Goal: Information Seeking & Learning: Understand process/instructions

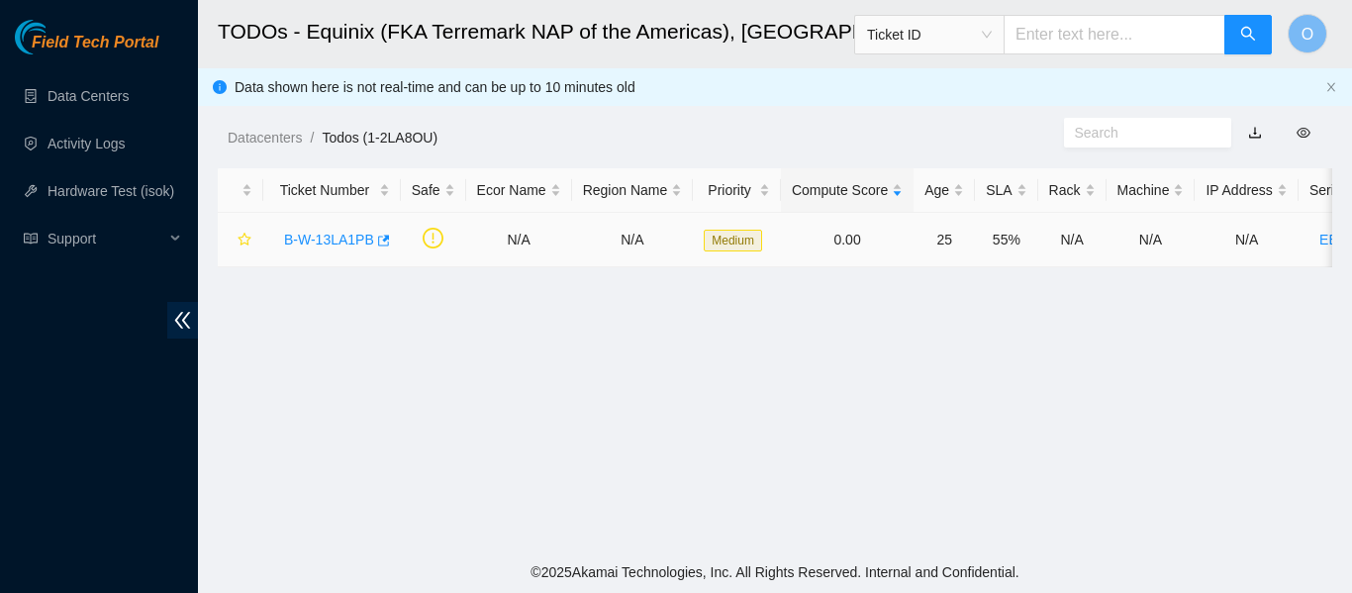
click at [354, 246] on link "B-W-13LA1PB" at bounding box center [329, 240] width 90 height 16
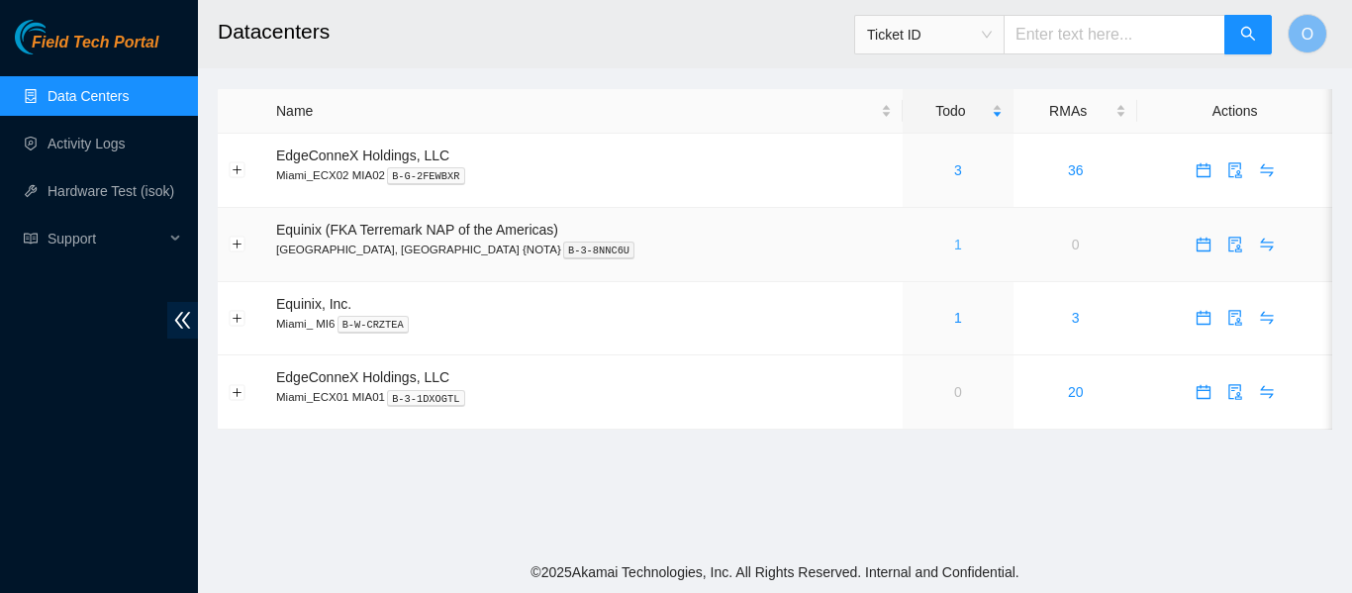
click at [954, 246] on link "1" at bounding box center [958, 244] width 8 height 16
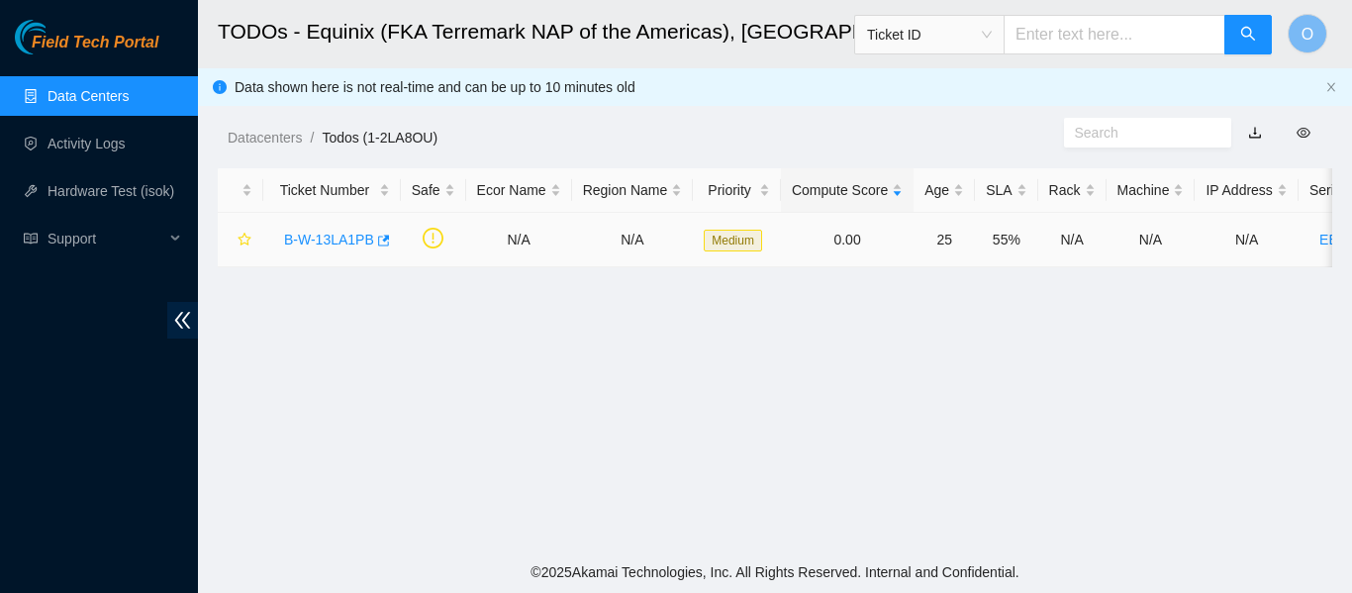
click at [350, 238] on link "B-W-13LA1PB" at bounding box center [329, 240] width 90 height 16
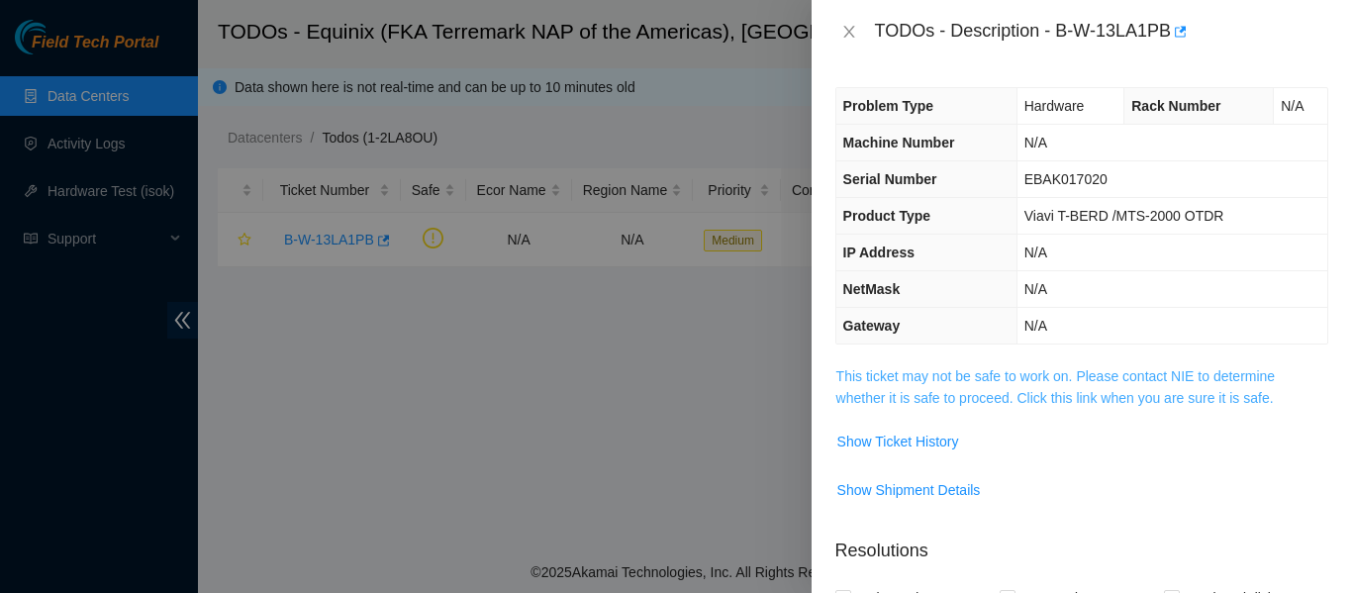
click at [999, 390] on link "This ticket may not be safe to work on. Please contact NIE to determine whether…" at bounding box center [1055, 387] width 439 height 38
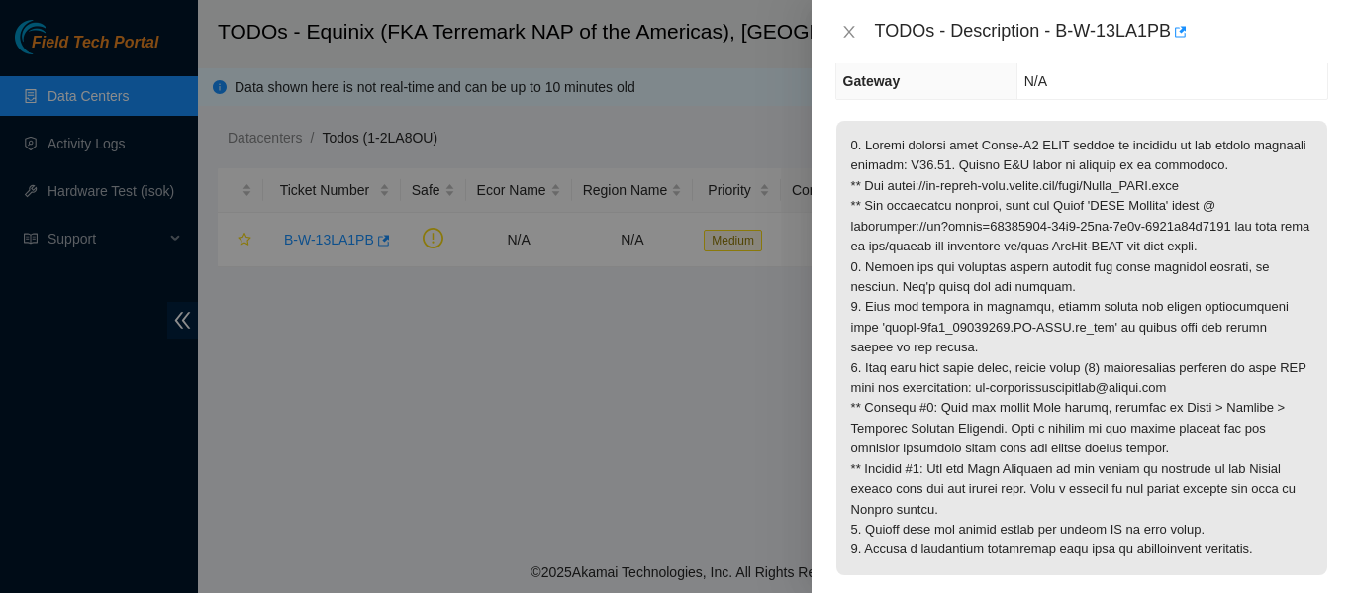
scroll to position [243, 0]
drag, startPoint x: 889, startPoint y: 184, endPoint x: 1220, endPoint y: 177, distance: 331.6
click at [1220, 177] on p at bounding box center [1081, 349] width 491 height 454
copy p "[URL][DOMAIN_NAME]"
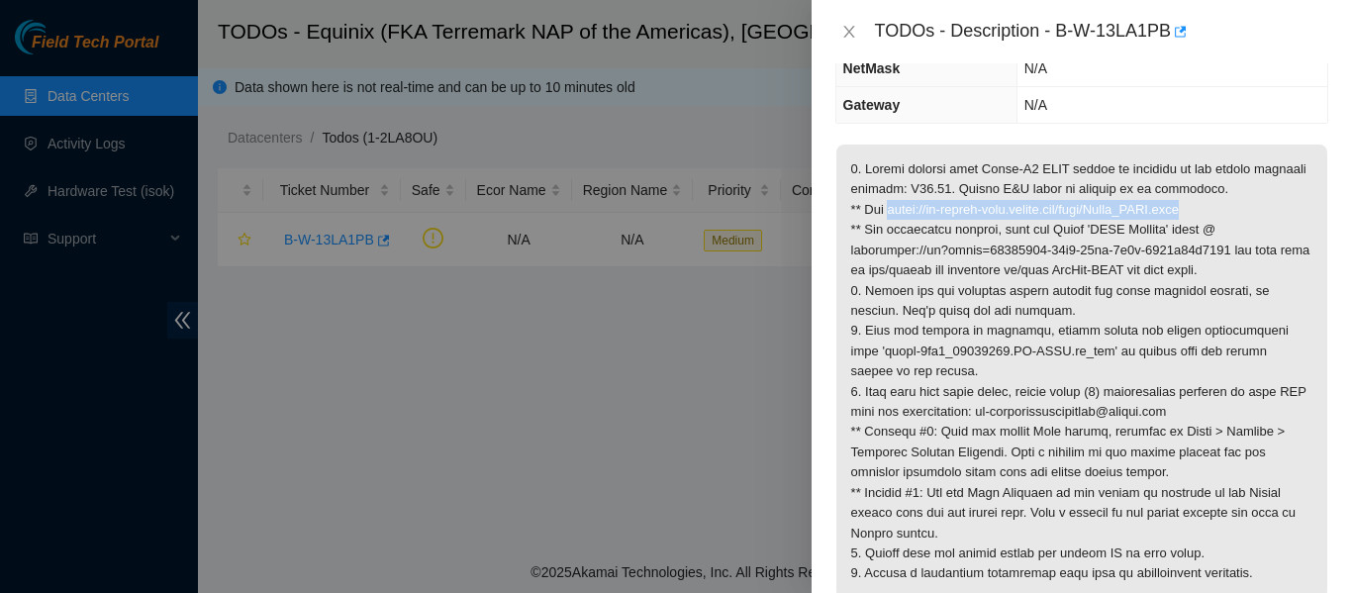
scroll to position [139, 0]
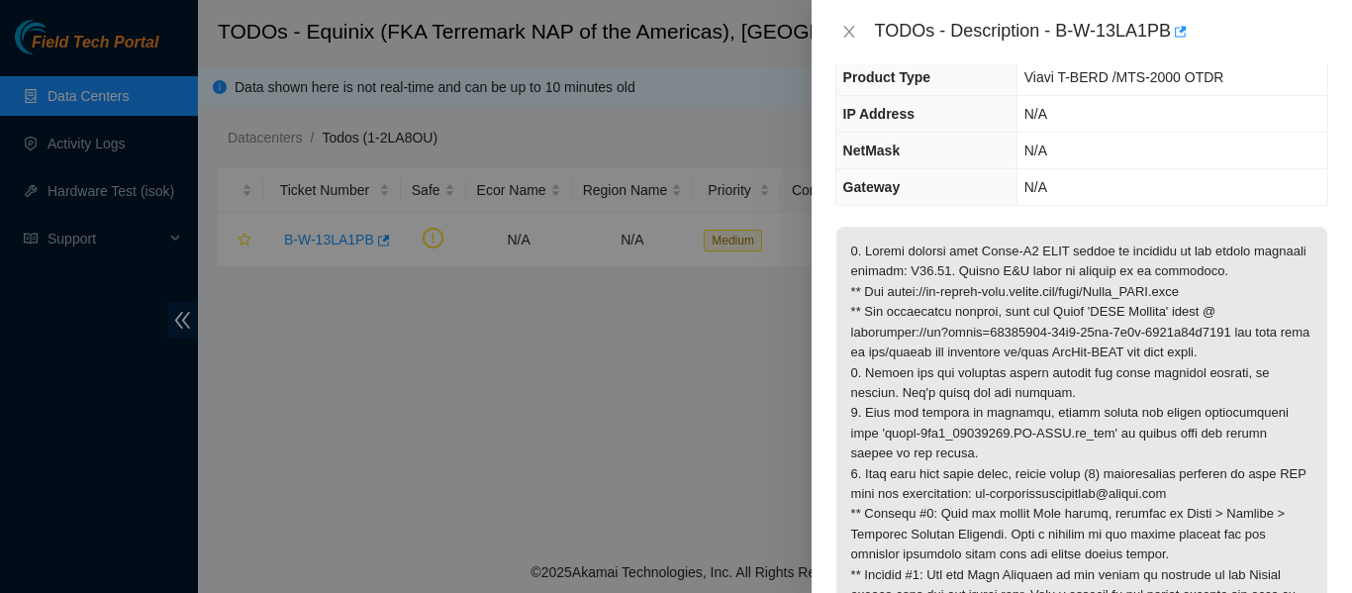
click at [1110, 164] on td "N/A" at bounding box center [1171, 151] width 311 height 37
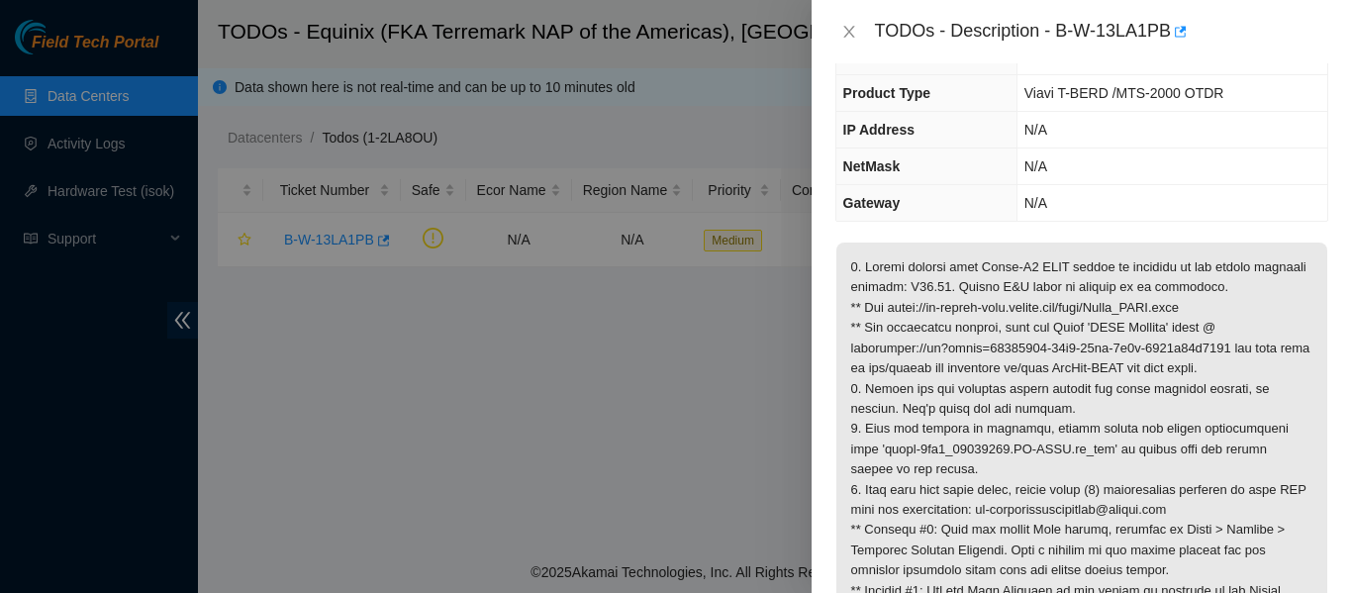
scroll to position [122, 0]
click at [1046, 335] on p at bounding box center [1081, 470] width 491 height 454
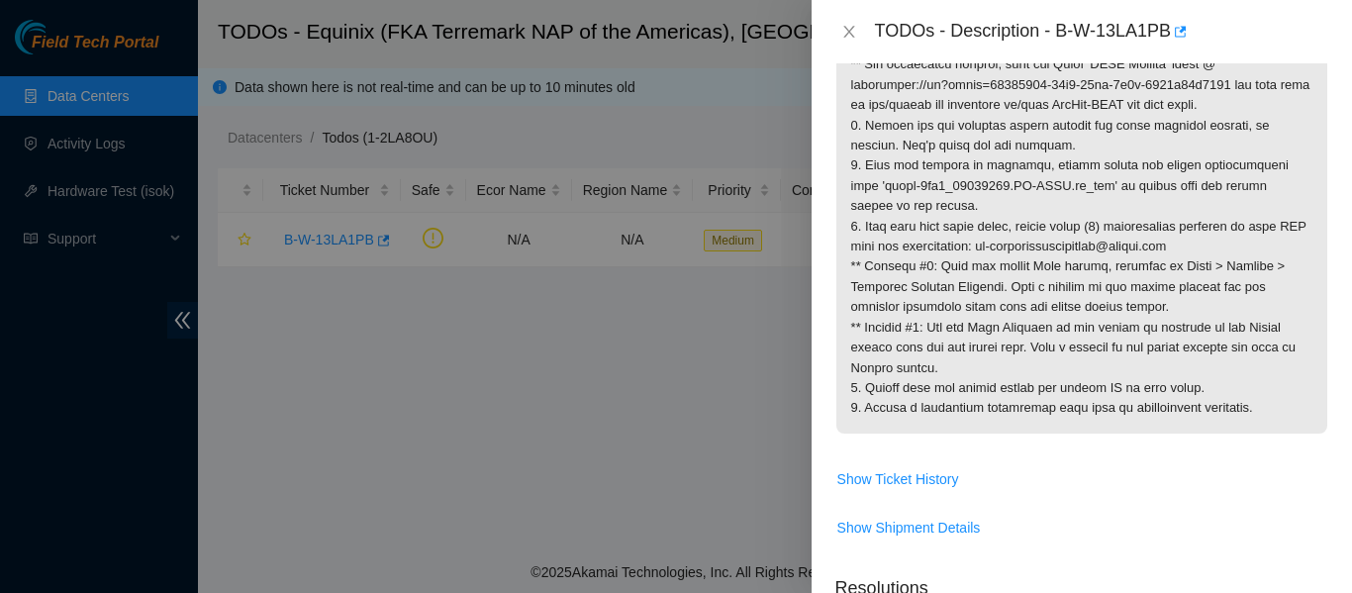
scroll to position [385, 0]
drag, startPoint x: 995, startPoint y: 250, endPoint x: 1201, endPoint y: 248, distance: 205.8
click at [1201, 248] on p at bounding box center [1081, 207] width 491 height 454
copy p "[EMAIL_ADDRESS][DOMAIN_NAME]"
drag, startPoint x: 1056, startPoint y: 33, endPoint x: 1169, endPoint y: 25, distance: 113.1
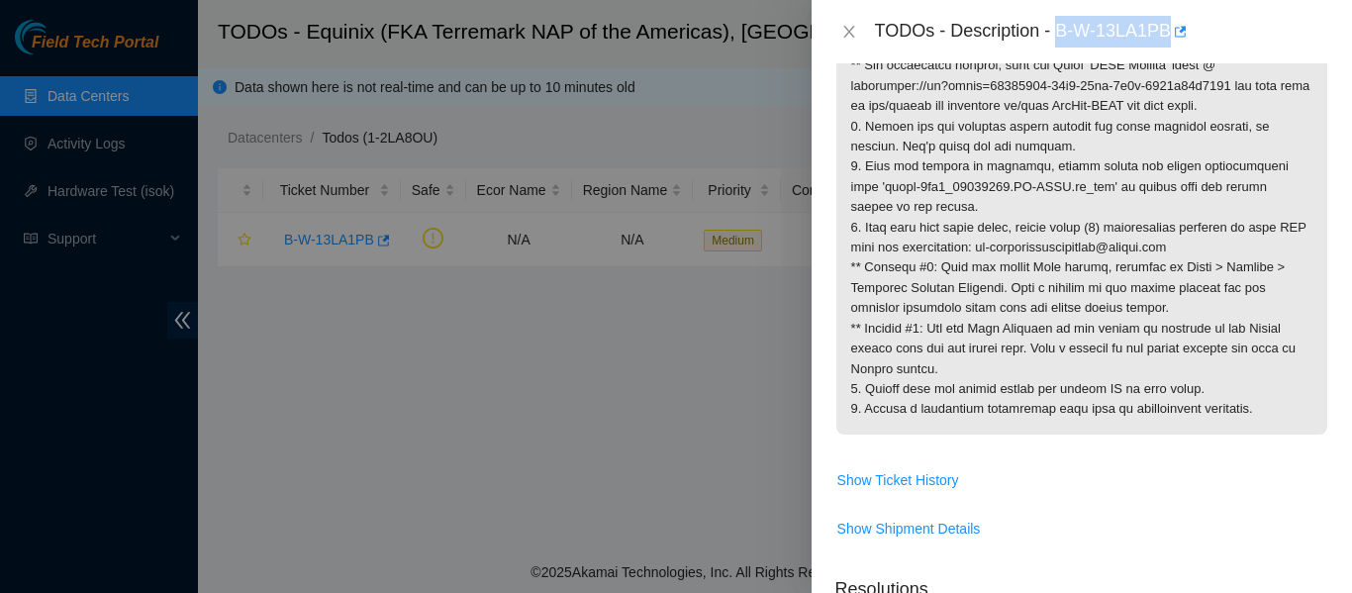
click at [1169, 25] on div "TODOs - Description - B-W-13LA1PB" at bounding box center [1101, 32] width 453 height 32
copy div "B-W-13LA1PB"
drag, startPoint x: 994, startPoint y: 248, endPoint x: 1207, endPoint y: 248, distance: 212.7
click at [1207, 248] on p at bounding box center [1081, 207] width 491 height 454
copy p "[EMAIL_ADDRESS][DOMAIN_NAME]"
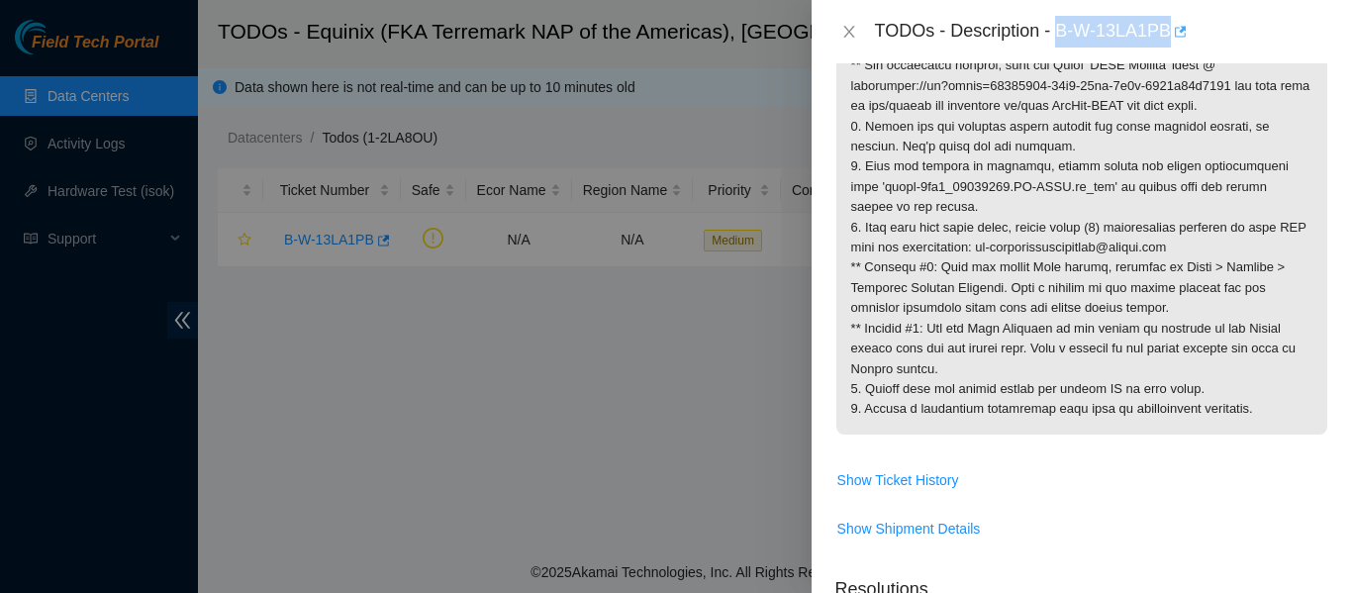
drag, startPoint x: 1061, startPoint y: 34, endPoint x: 1173, endPoint y: 43, distance: 112.2
click at [1173, 43] on div "TODOs - Description - B-W-13LA1PB" at bounding box center [1101, 32] width 453 height 32
copy div "B-W-13LA1PB"
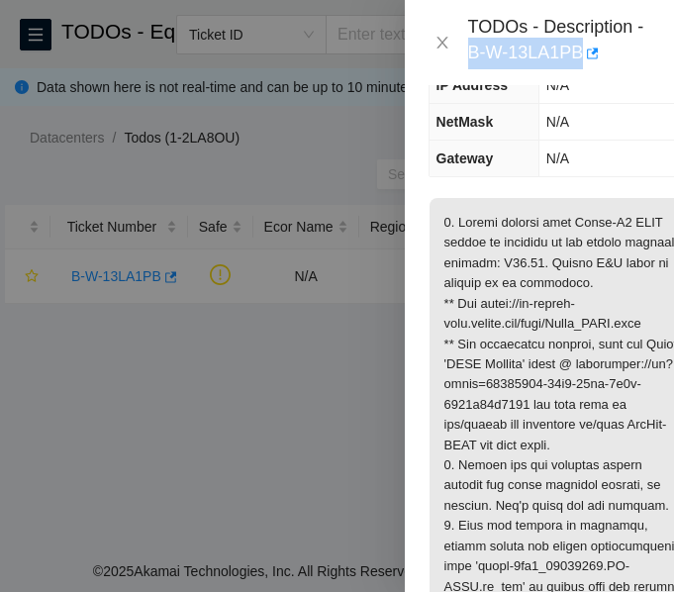
scroll to position [270, 0]
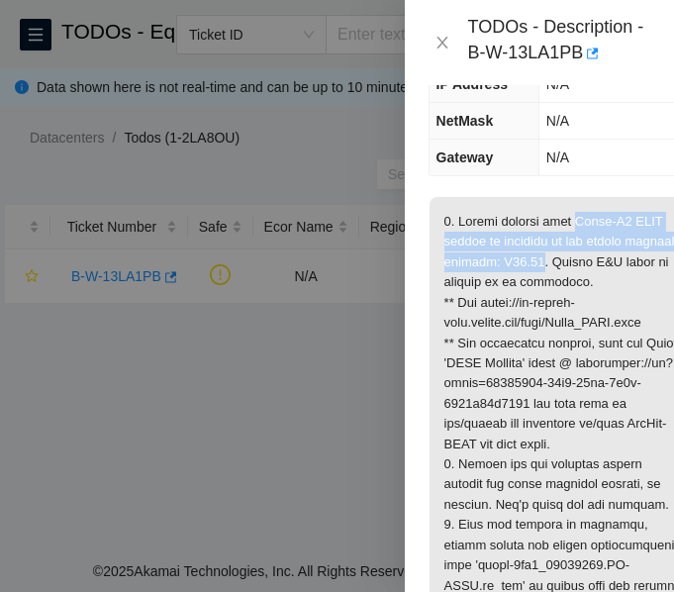
drag, startPoint x: 567, startPoint y: 220, endPoint x: 581, endPoint y: 272, distance: 54.2
copy p "Viavi-V2 OTDR device is upgraded to the latest software version: V23.68"
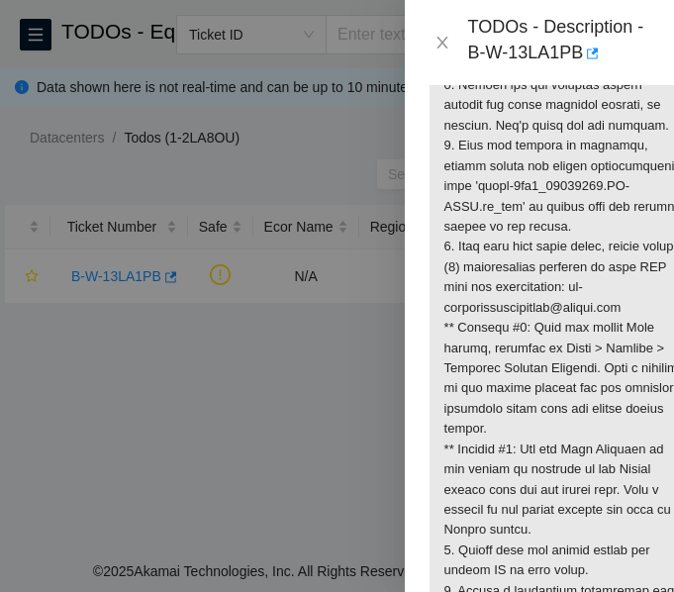
scroll to position [650, 0]
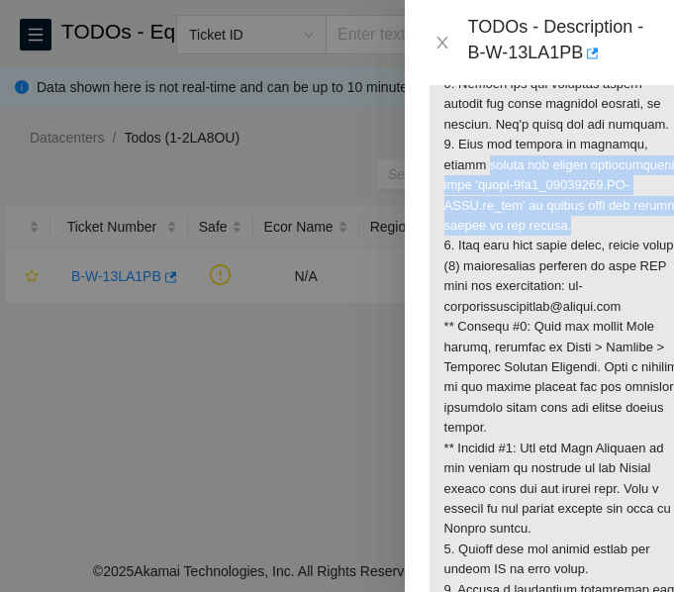
drag, startPoint x: 483, startPoint y: 183, endPoint x: 566, endPoint y: 247, distance: 105.1
click at [566, 247] on p at bounding box center [562, 225] width 267 height 817
copy p "ensure the latest configuration file 'viavi-2kv2_[DOMAIN_NAME]_cfg' is copied i…"
